Goal: Task Accomplishment & Management: Complete application form

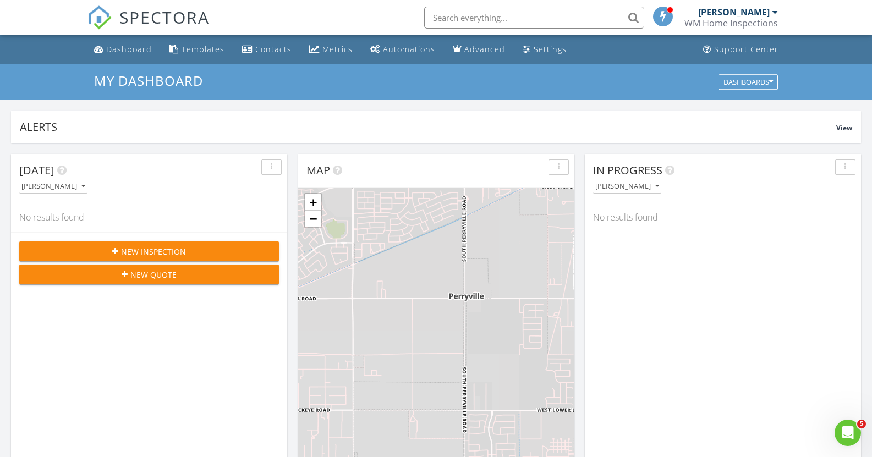
click at [171, 253] on span "New Inspection" at bounding box center [153, 252] width 65 height 12
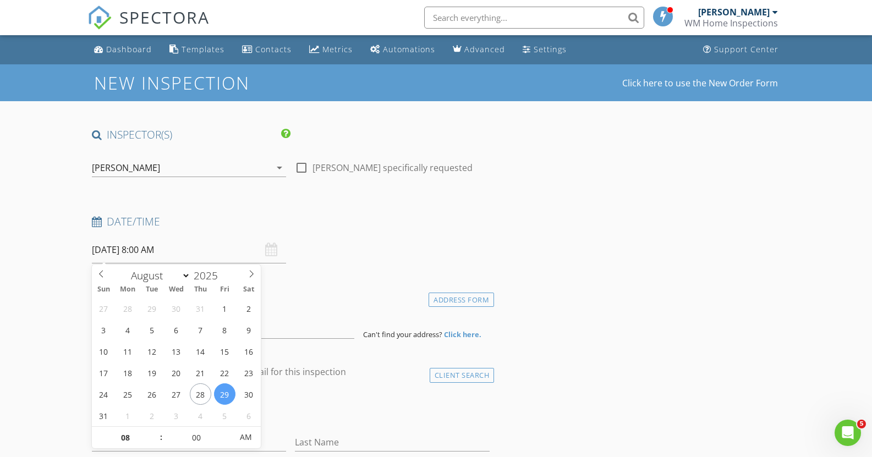
click at [177, 254] on input "[DATE] 8:00 AM" at bounding box center [189, 250] width 195 height 27
select select "8"
type input "[DATE] 8:00 AM"
click at [161, 429] on span ":" at bounding box center [161, 437] width 3 height 22
type input "09"
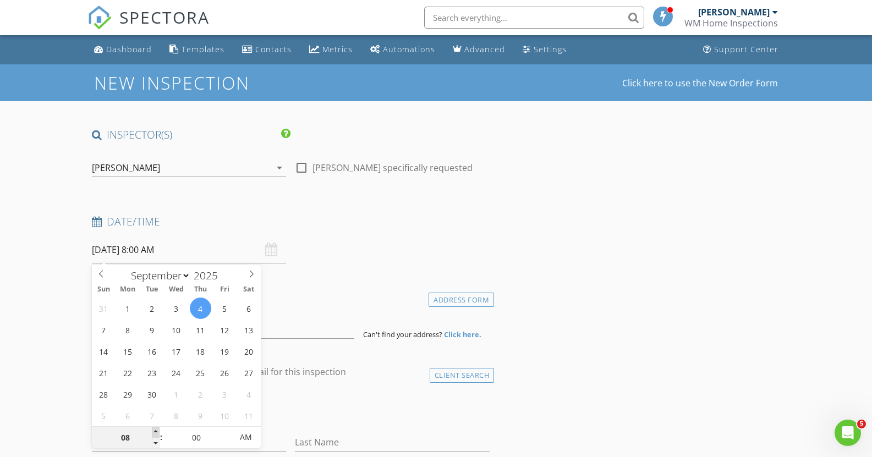
type input "[DATE] 9:00 AM"
click at [157, 431] on span at bounding box center [156, 432] width 8 height 11
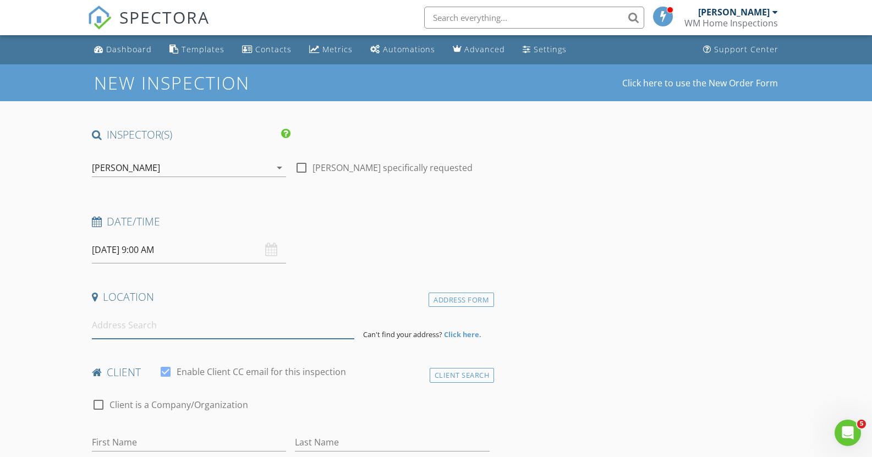
click at [206, 330] on input at bounding box center [223, 325] width 262 height 27
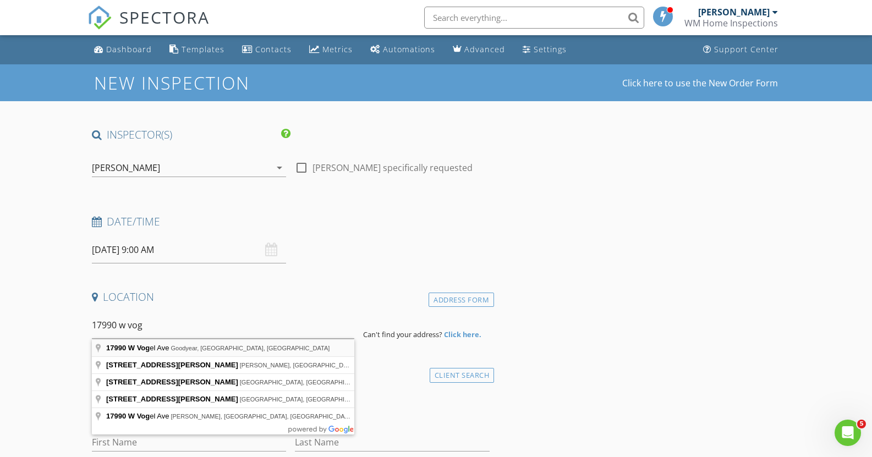
type input "[STREET_ADDRESS][PERSON_NAME]"
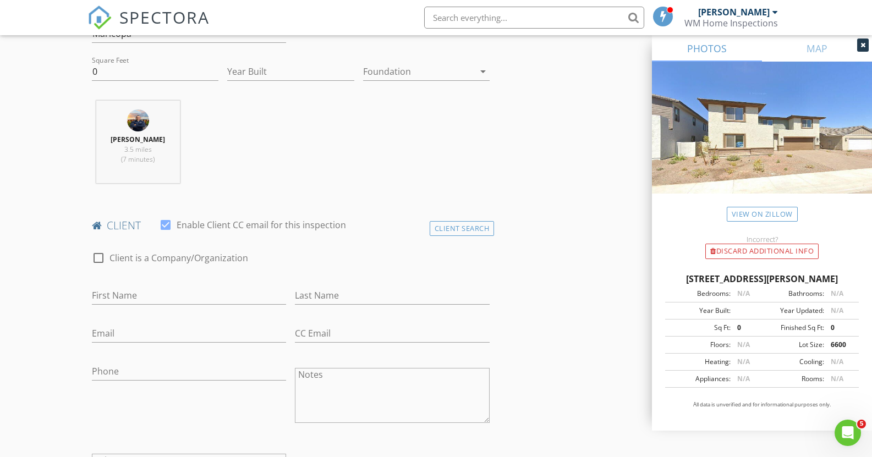
scroll to position [385, 0]
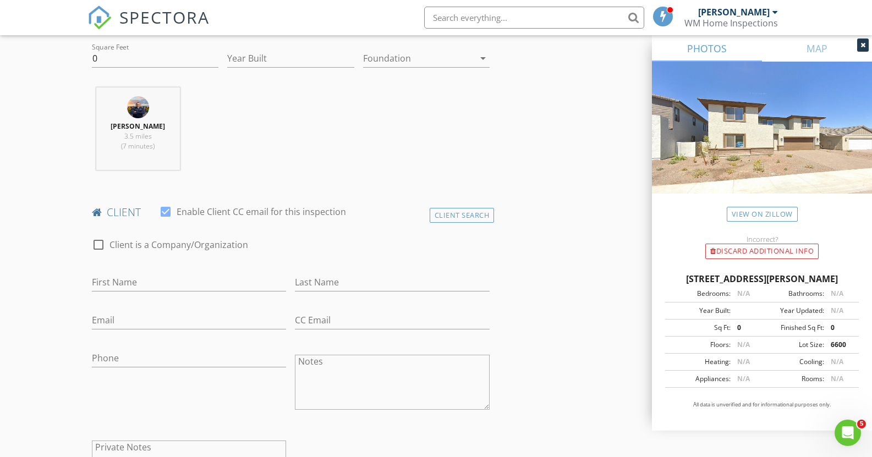
click at [231, 293] on div "First Name" at bounding box center [189, 287] width 195 height 29
click at [231, 287] on input "First Name" at bounding box center [189, 282] width 195 height 18
type input "[PERSON_NAME]"
type input "S"
type input "Dear"
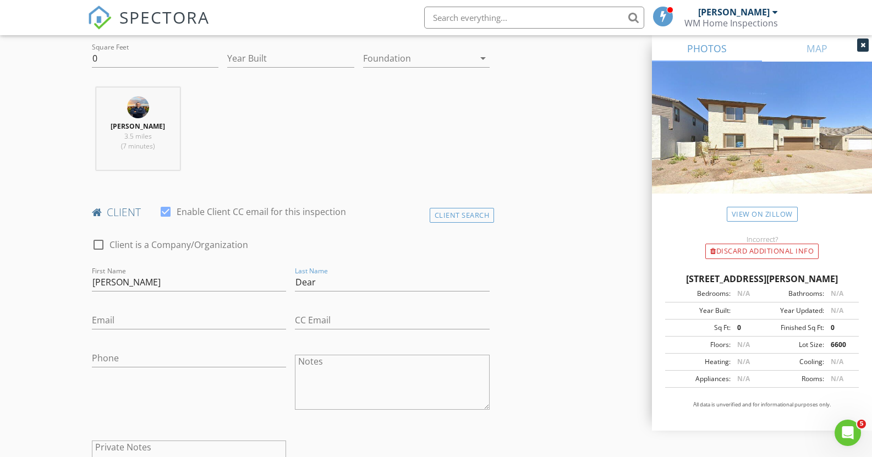
click at [186, 310] on div "Email" at bounding box center [189, 323] width 195 height 36
click at [181, 321] on input "Email" at bounding box center [189, 320] width 195 height 18
type input "[EMAIL_ADDRESS][DOMAIN_NAME]"
click at [169, 368] on div "Phone" at bounding box center [189, 363] width 195 height 29
click at [169, 363] on input "Phone" at bounding box center [189, 358] width 195 height 18
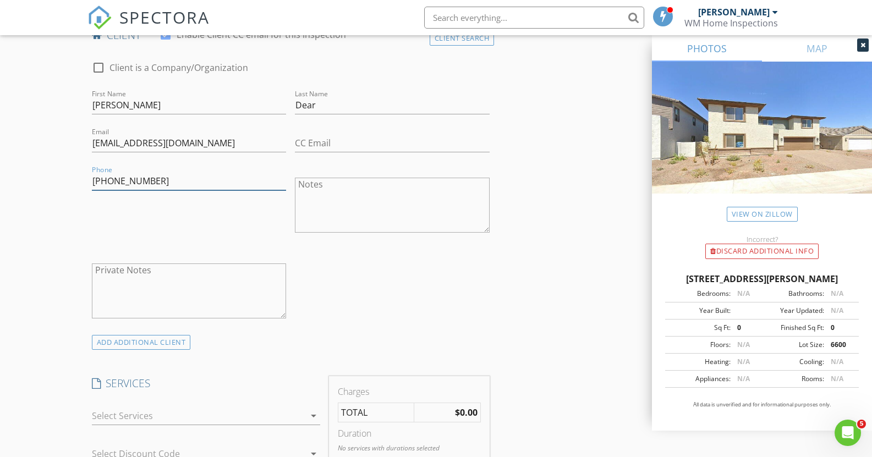
scroll to position [605, 0]
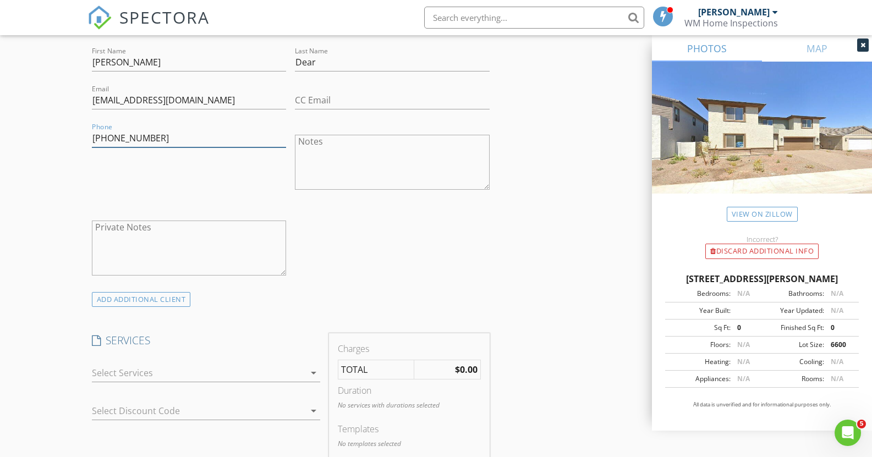
type input "[PHONE_NUMBER]"
click at [211, 371] on div at bounding box center [198, 373] width 213 height 18
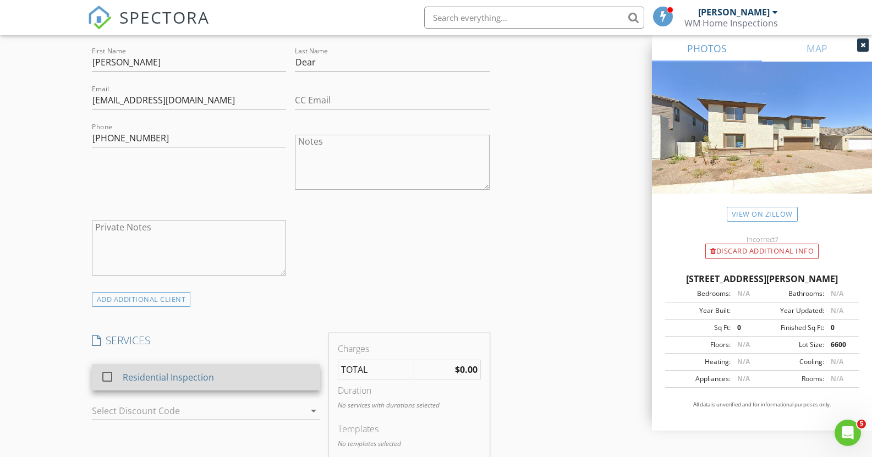
click at [209, 374] on div "Residential Inspection" at bounding box center [167, 377] width 91 height 13
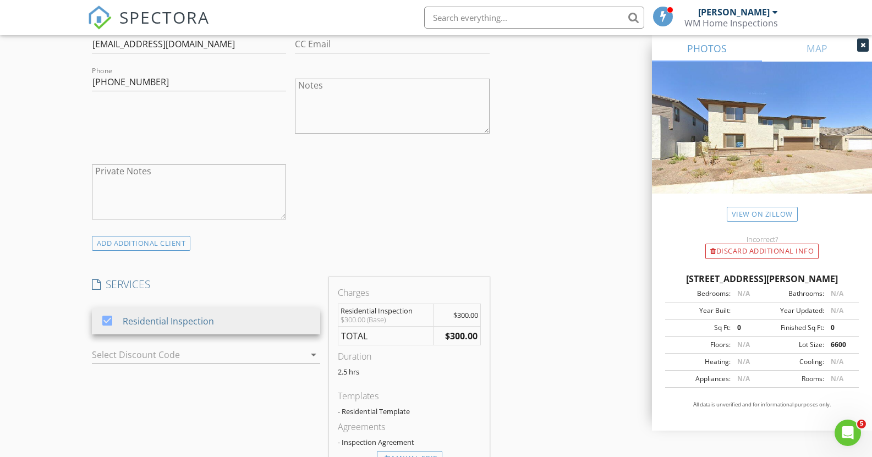
scroll to position [770, 0]
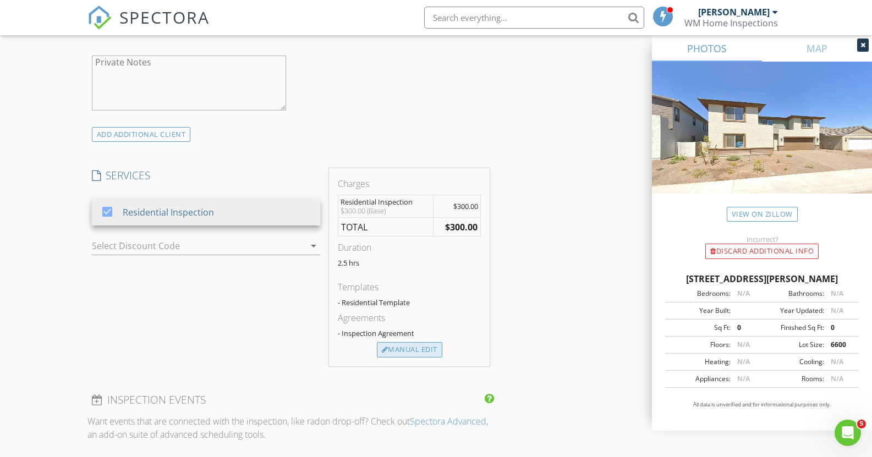
click at [417, 355] on div "Manual Edit" at bounding box center [409, 349] width 65 height 15
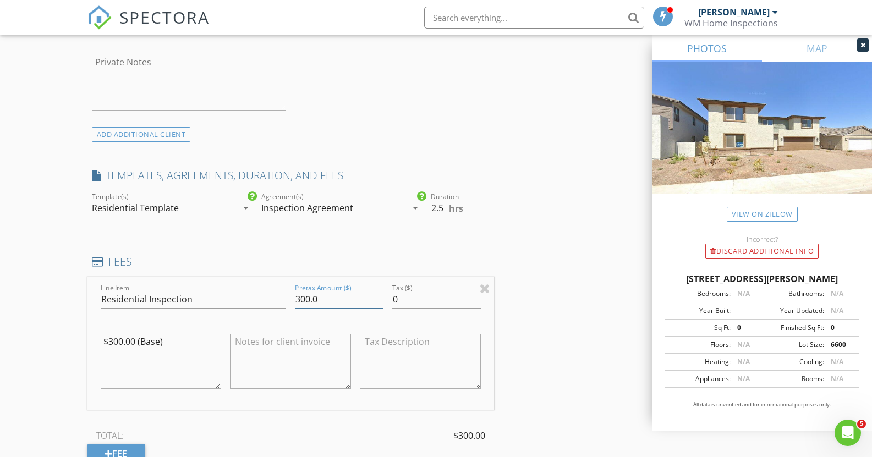
drag, startPoint x: 325, startPoint y: 301, endPoint x: 276, endPoint y: 299, distance: 49.5
click at [277, 300] on div "Line Item Residential Inspection Pretax Amount ($) 300.0 Tax ($) 0 $300.00 (Bas…" at bounding box center [290, 343] width 407 height 133
type input "405"
click at [547, 235] on div "INSPECTOR(S) check_box [PERSON_NAME] PRIMARY [PERSON_NAME] arrow_drop_down chec…" at bounding box center [436, 319] width 698 height 1924
drag, startPoint x: 180, startPoint y: 344, endPoint x: 91, endPoint y: 342, distance: 88.6
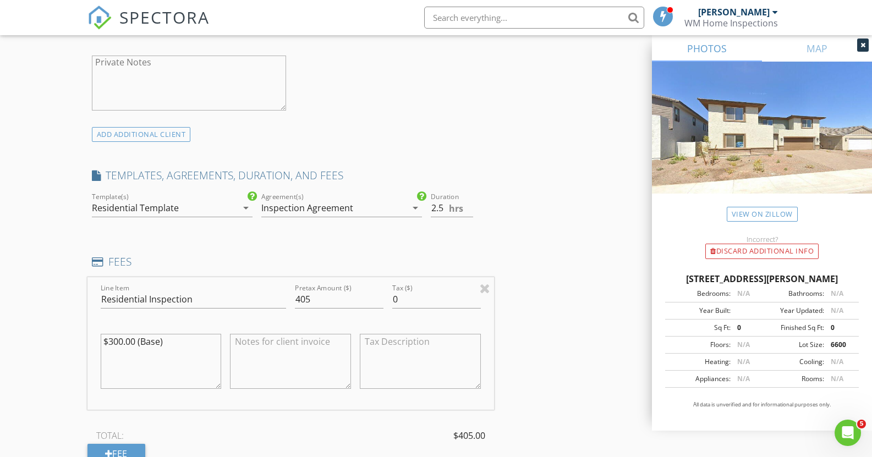
click at [95, 343] on div "Line Item Residential Inspection Pretax Amount ($) 405 Tax ($) 0 $300.00 (Base)" at bounding box center [290, 343] width 407 height 133
click at [207, 209] on div "Residential Template" at bounding box center [164, 208] width 145 height 18
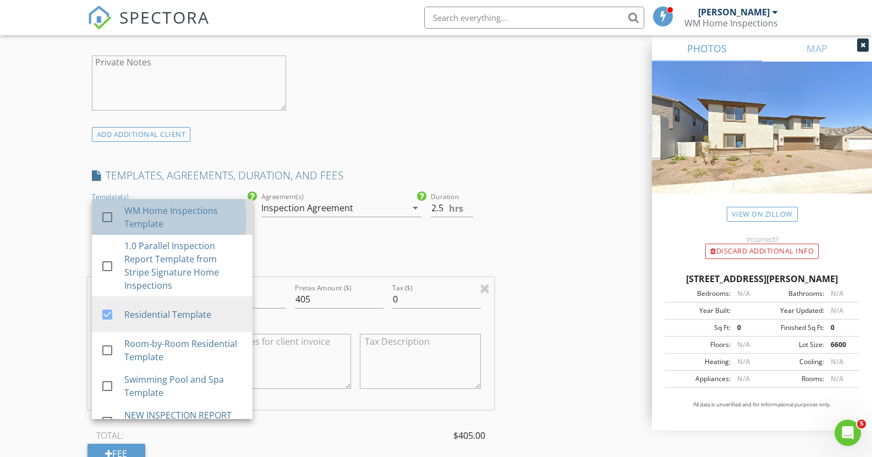
click at [204, 226] on div "WM Home Inspections Template" at bounding box center [183, 217] width 119 height 26
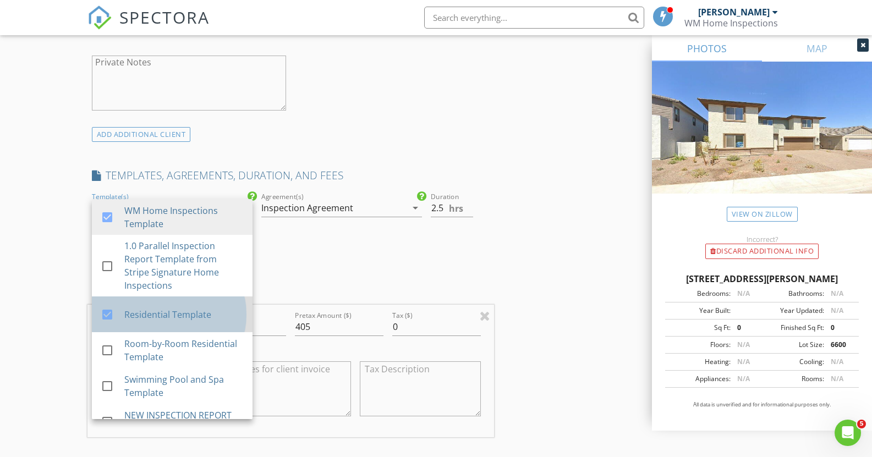
click at [168, 312] on div "Residential Template" at bounding box center [183, 314] width 119 height 13
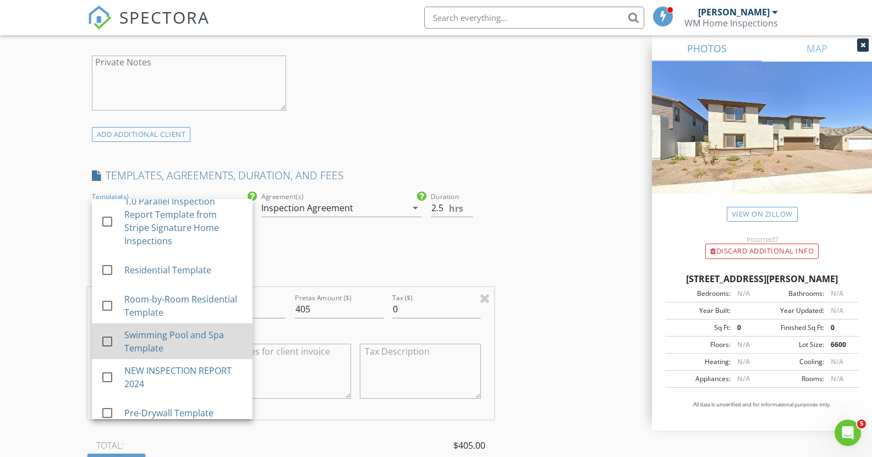
scroll to position [55, 0]
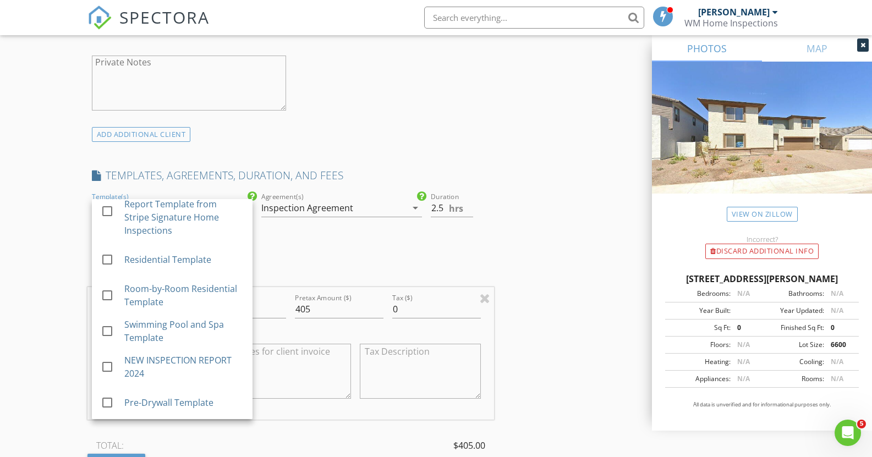
drag, startPoint x: 430, startPoint y: 257, endPoint x: 431, endPoint y: 266, distance: 8.8
click at [431, 266] on div "INSPECTOR(S) check_box [PERSON_NAME] PRIMARY [PERSON_NAME] arrow_drop_down chec…" at bounding box center [290, 291] width 407 height 1869
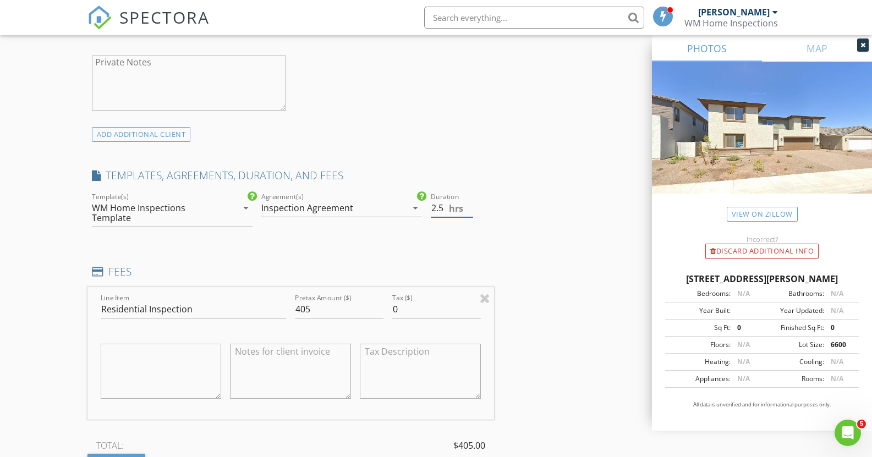
click at [460, 212] on span "hrs" at bounding box center [456, 208] width 14 height 9
type input "2"
click at [469, 212] on input "2" at bounding box center [452, 208] width 42 height 18
click at [508, 211] on div "INSPECTOR(S) check_box [PERSON_NAME] PRIMARY [PERSON_NAME] arrow_drop_down chec…" at bounding box center [436, 324] width 698 height 1934
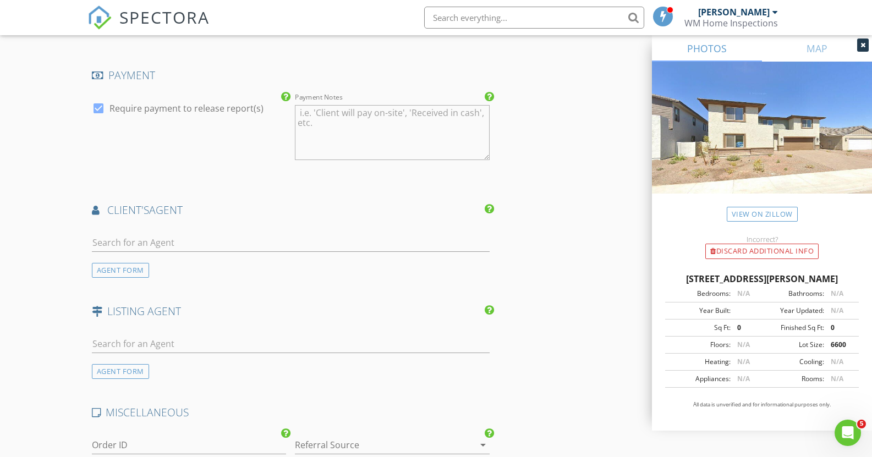
scroll to position [1631, 0]
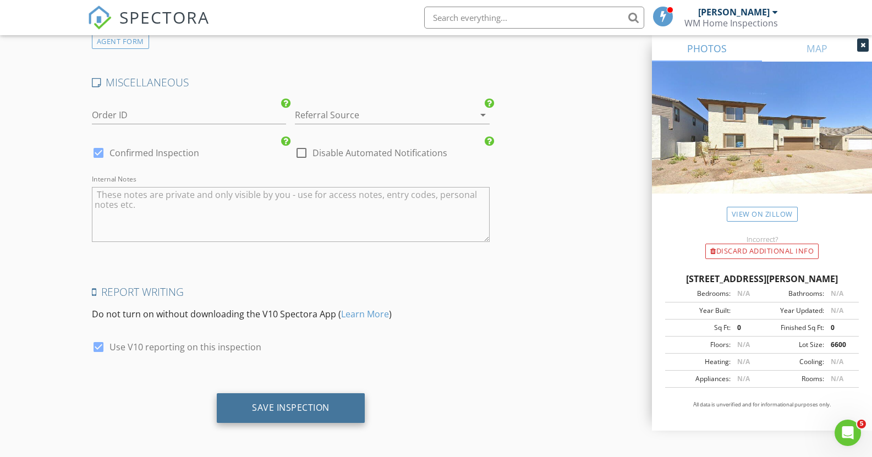
click at [269, 405] on div "Save Inspection" at bounding box center [291, 407] width 78 height 11
